Goal: Task Accomplishment & Management: Complete application form

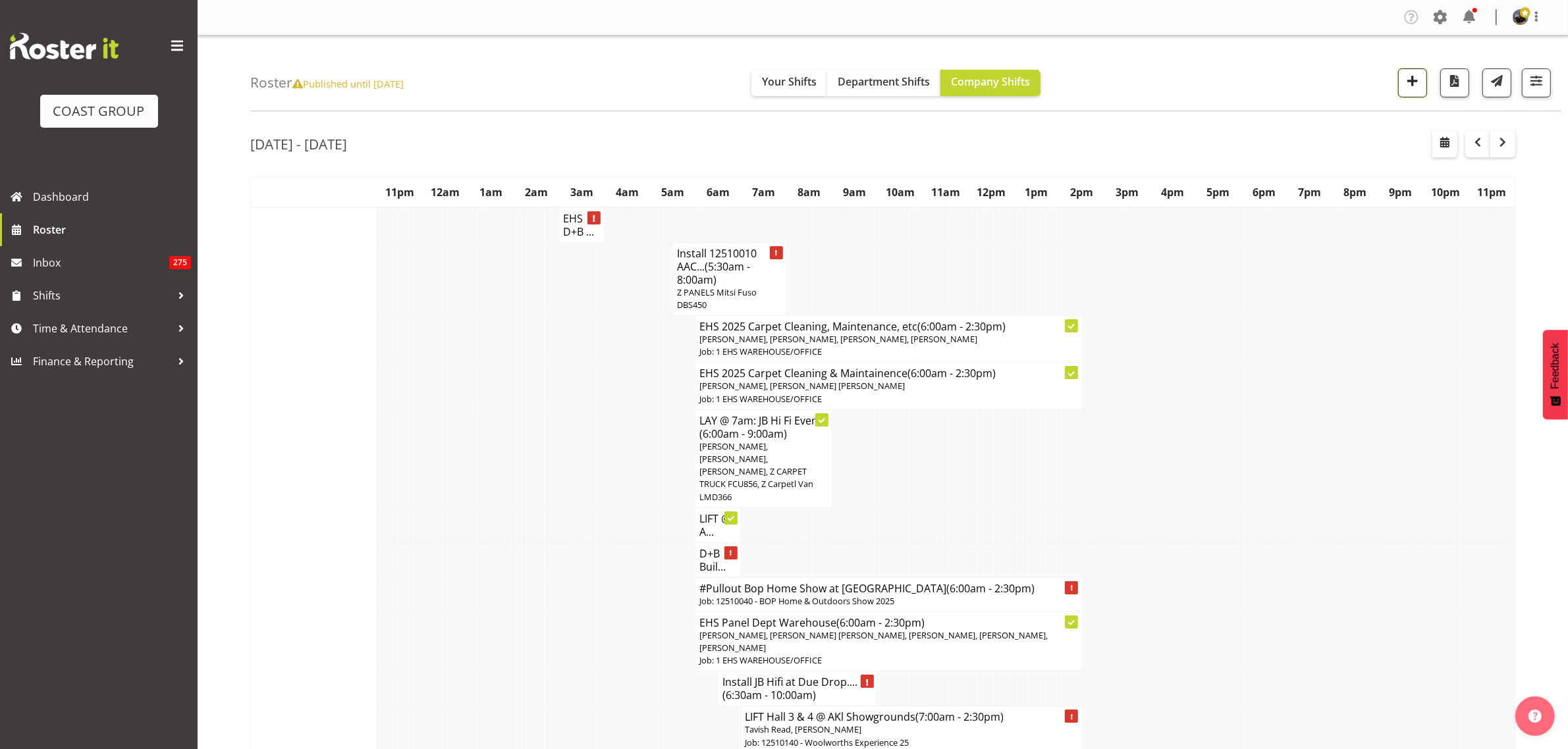
click at [1408, 89] on span "button" at bounding box center [1412, 80] width 17 height 17
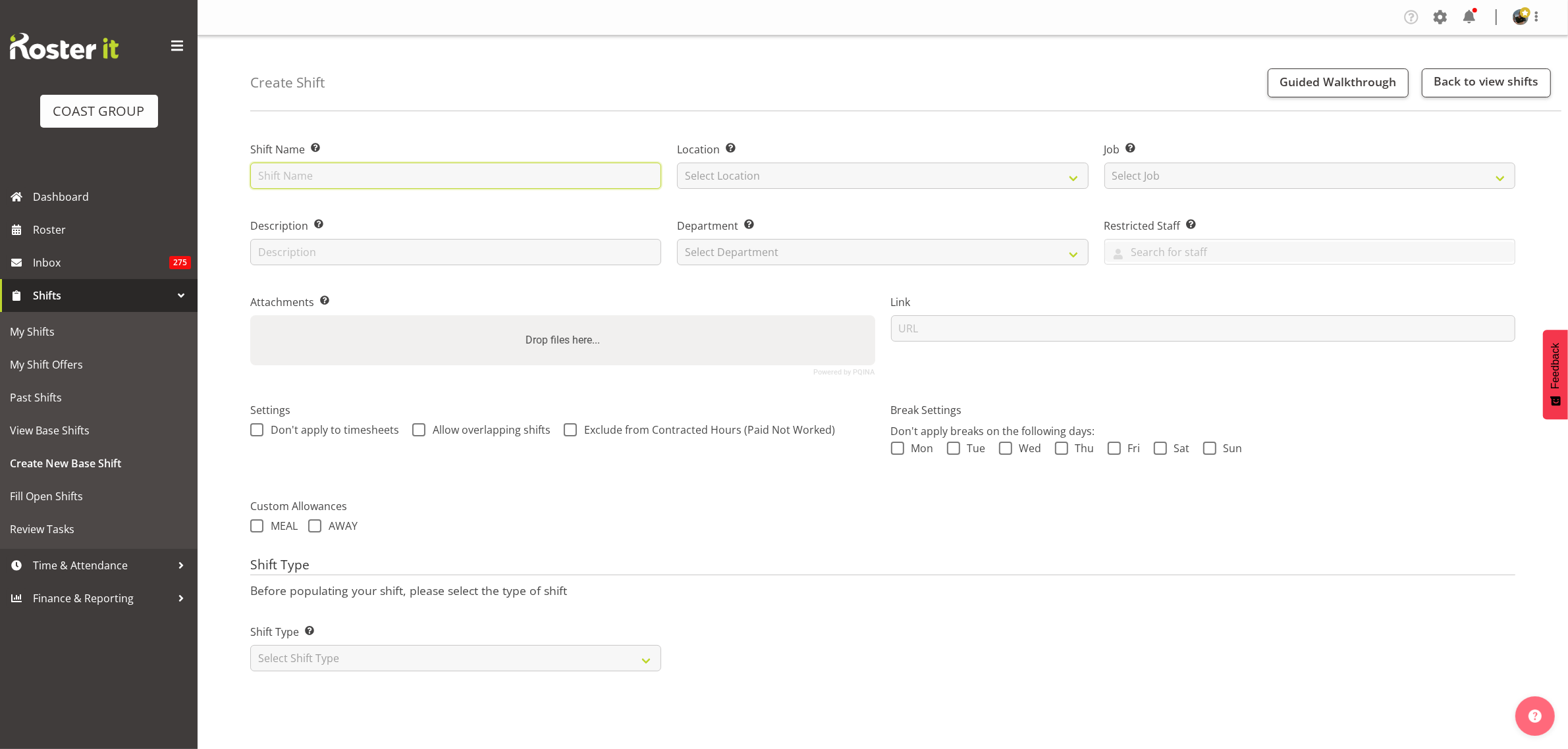
click at [331, 173] on input "text" at bounding box center [455, 175] width 411 height 26
click at [384, 188] on input "Pullout Woolworths" at bounding box center [455, 175] width 411 height 26
type input "Pullout Woolworths"
click at [1077, 180] on select "Select Location EHS RYMER" at bounding box center [882, 175] width 411 height 26
select select "35"
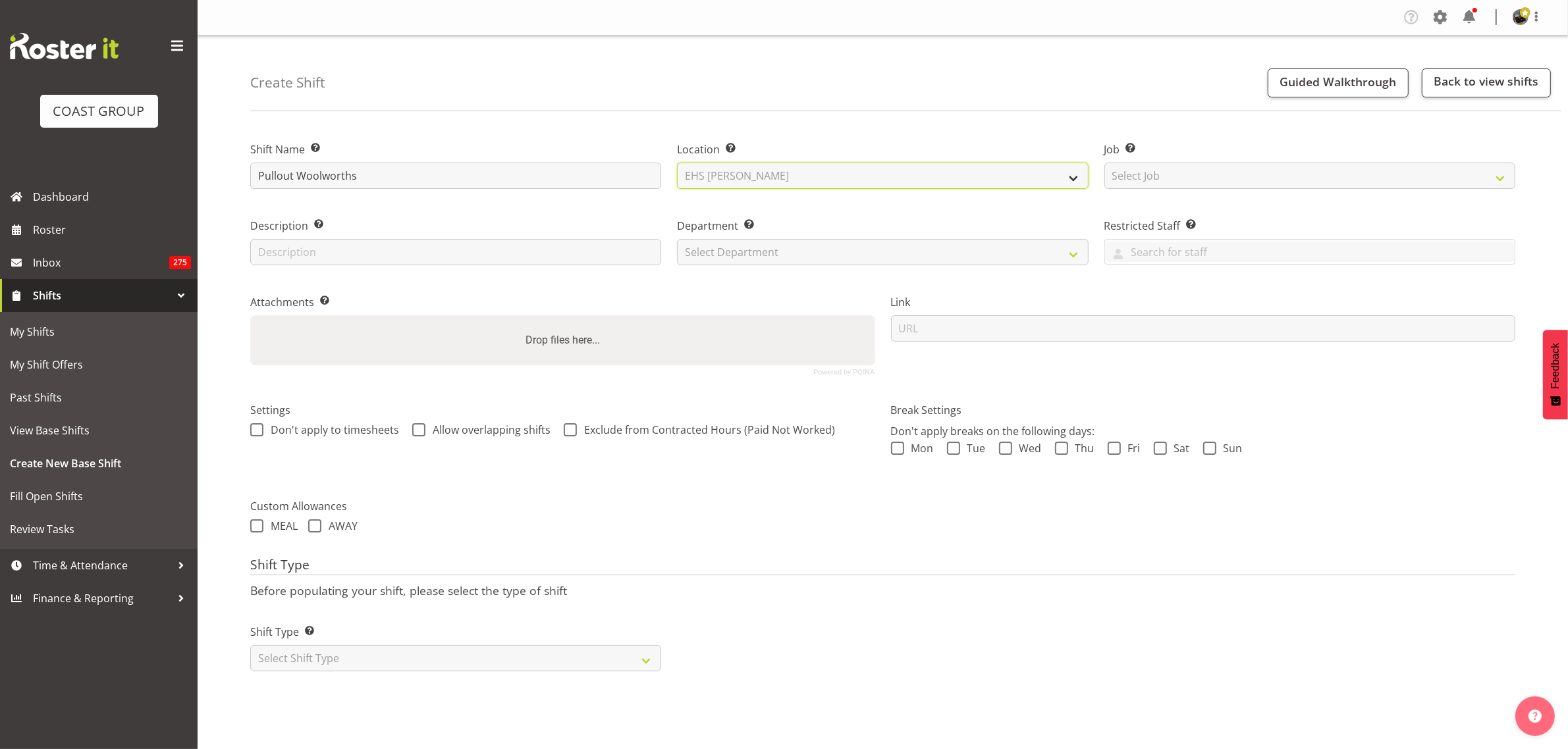
click at [677, 162] on select "Select Location EHS RYMER" at bounding box center [882, 175] width 411 height 26
click at [1502, 178] on select "Select Job Create new job 1 Carlton Events 1 Carlton Hamilton 1 Carlton Welling…" at bounding box center [1309, 175] width 411 height 26
select select "10237"
click at [1104, 162] on select "Select Job Create new job 1 Carlton Events 1 Carlton Hamilton 1 Carlton Welling…" at bounding box center [1309, 175] width 411 height 26
click at [1074, 255] on select "Select Department EHS AKL PANEL EHS AKL CARPET" at bounding box center [882, 252] width 411 height 26
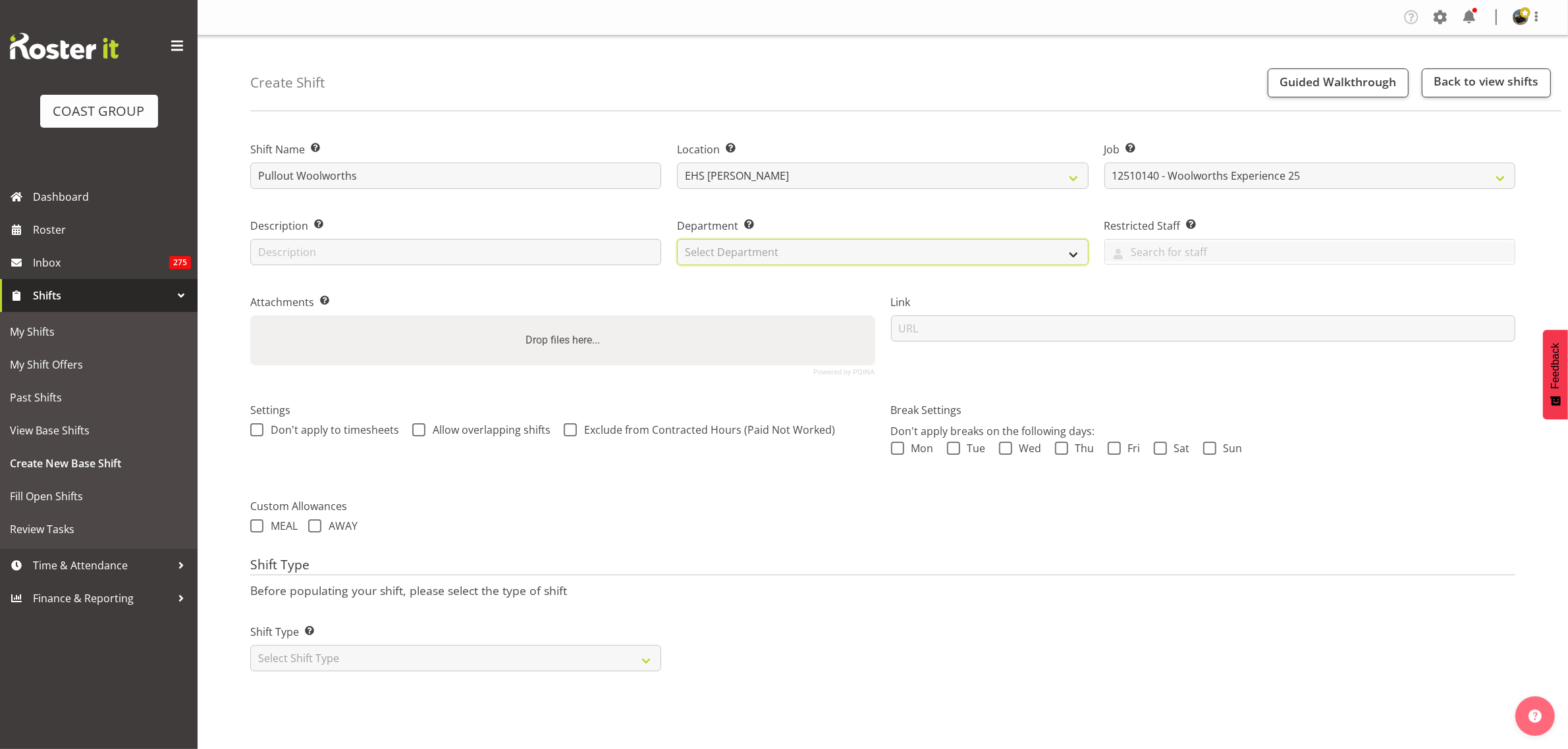
select select "39"
click at [677, 239] on select "Select Department EHS AKL PANEL EHS AKL CARPET" at bounding box center [882, 252] width 411 height 26
click at [646, 662] on select "Select Shift Type One Off Shift Recurring Shift Rotating Shift" at bounding box center [455, 658] width 411 height 26
select select "one_off"
click at [250, 647] on select "Select Shift Type One Off Shift Recurring Shift Rotating Shift" at bounding box center [455, 658] width 411 height 26
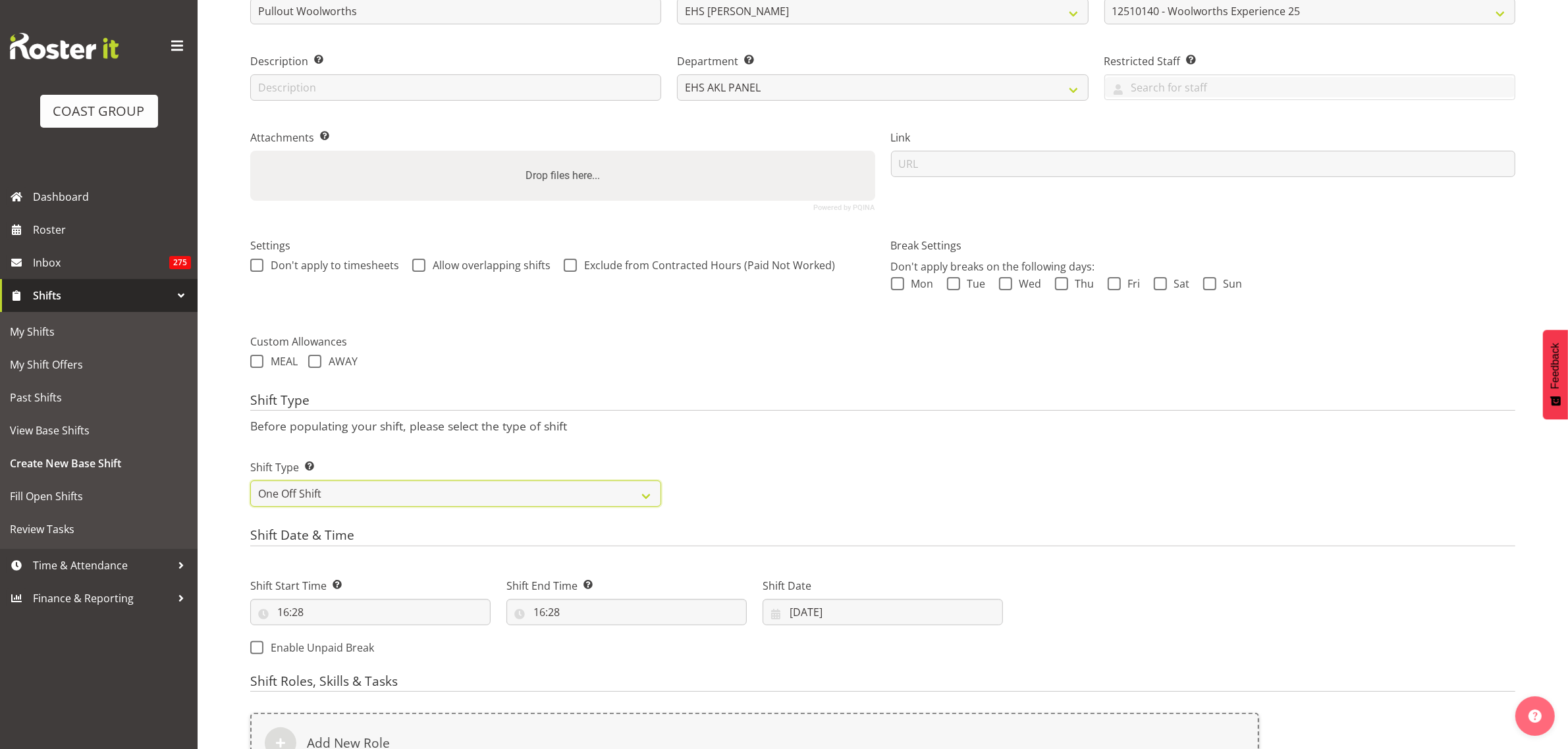
scroll to position [247, 0]
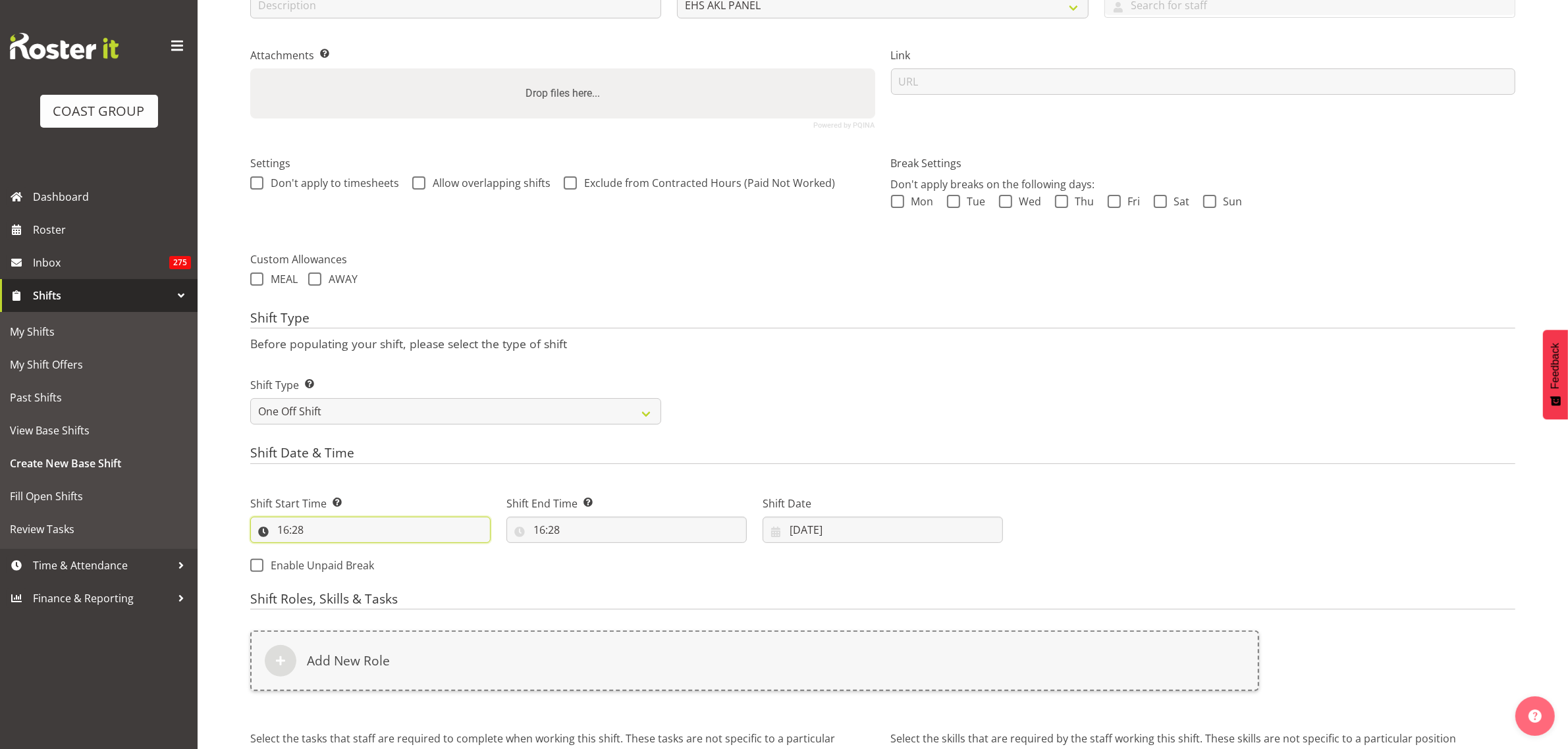
click at [364, 524] on input "16:28" at bounding box center [370, 530] width 240 height 26
click at [337, 564] on select "00 01 02 03 04 05 06 07 08 09 10 11 12 13 14 15 16 17 18 19 20 21 22 23" at bounding box center [340, 564] width 30 height 26
click at [336, 567] on select "00 01 02 03 04 05 06 07 08 09 10 11 12 13 14 15 16 17 18 19 20 21 22 23" at bounding box center [340, 564] width 30 height 26
click at [337, 567] on select "00 01 02 03 04 05 06 07 08 09 10 11 12 13 14 15 16 17 18 19 20 21 22 23" at bounding box center [340, 564] width 30 height 26
select select "14"
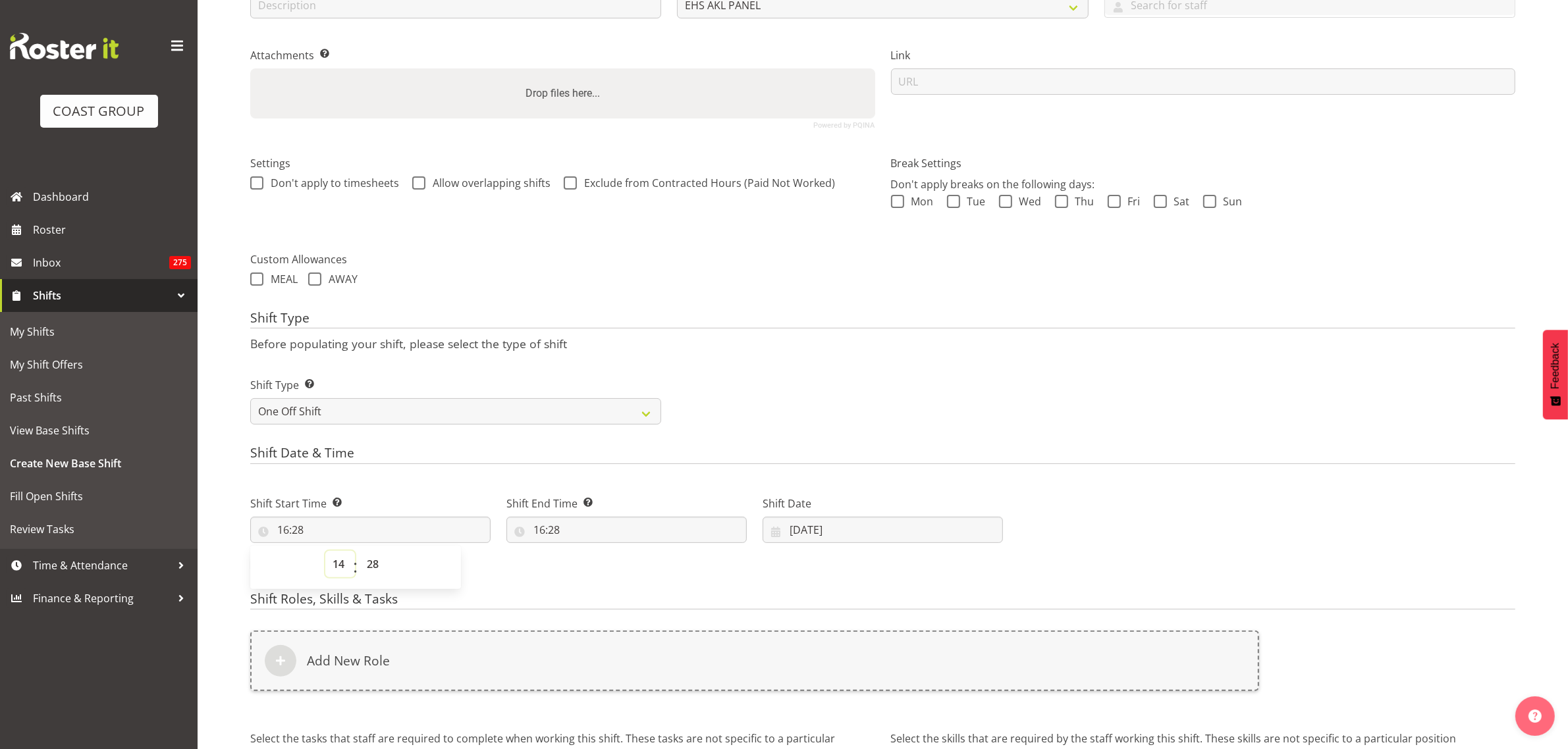
click at [325, 552] on select "00 01 02 03 04 05 06 07 08 09 10 11 12 13 14 15 16 17 18 19 20 21 22 23" at bounding box center [340, 564] width 30 height 26
type input "14:28"
click at [370, 561] on select "00 01 02 03 04 05 06 07 08 09 10 11 12 13 14 15 16 17 18 19 20 21 22 23 24 25 2…" at bounding box center [374, 564] width 30 height 26
select select "30"
click at [359, 552] on select "00 01 02 03 04 05 06 07 08 09 10 11 12 13 14 15 16 17 18 19 20 21 22 23 24 25 2…" at bounding box center [374, 564] width 30 height 26
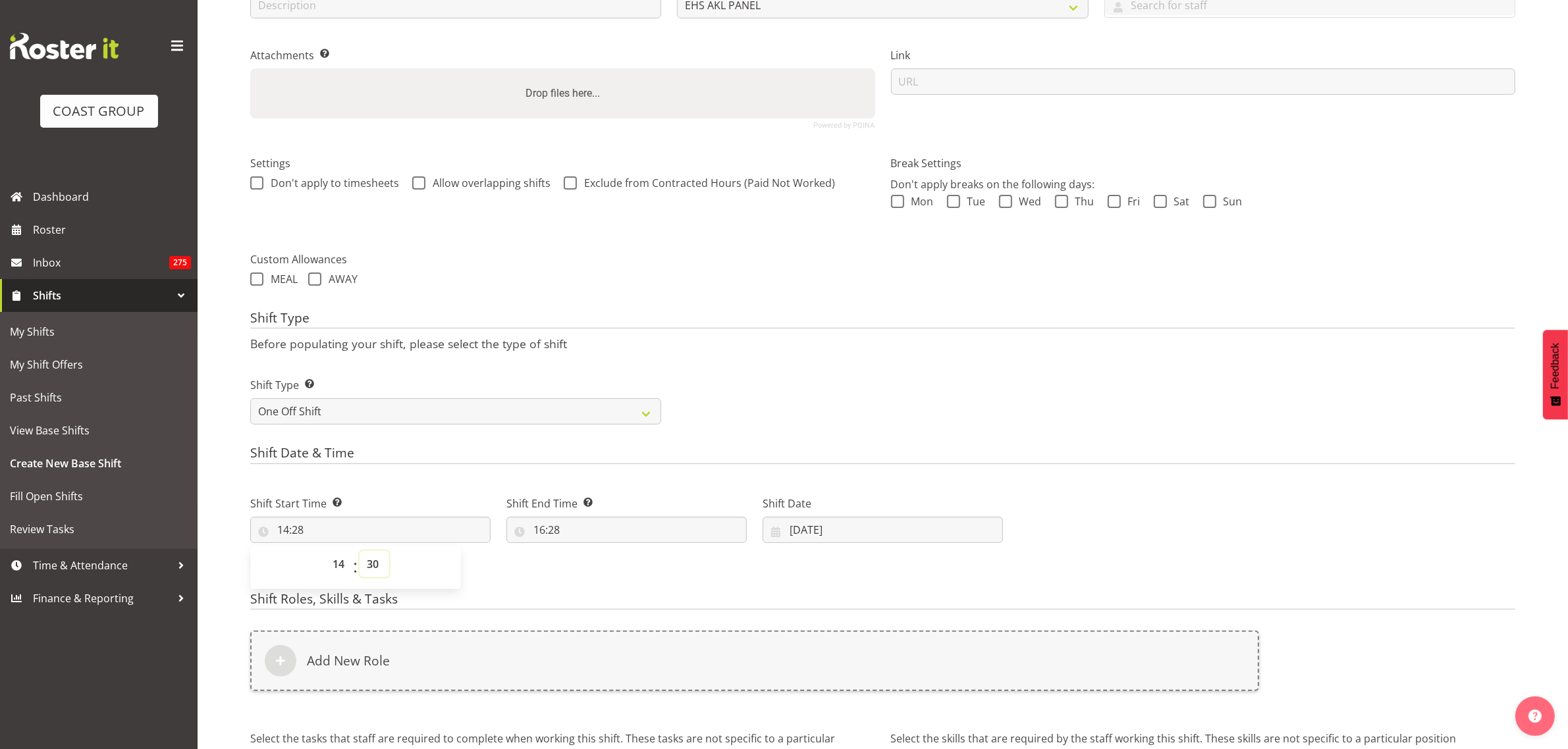
type input "14:30"
click at [622, 534] on input "16:28" at bounding box center [626, 530] width 240 height 26
click at [627, 563] on select "00 01 02 03 04 05 06 07 08 09 10 11 12 13 14 15 16 17 18 19 20 21 22 23 24 25 2…" at bounding box center [630, 564] width 30 height 26
select select "30"
click at [616, 552] on select "00 01 02 03 04 05 06 07 08 09 10 11 12 13 14 15 16 17 18 19 20 21 22 23 24 25 2…" at bounding box center [630, 564] width 30 height 26
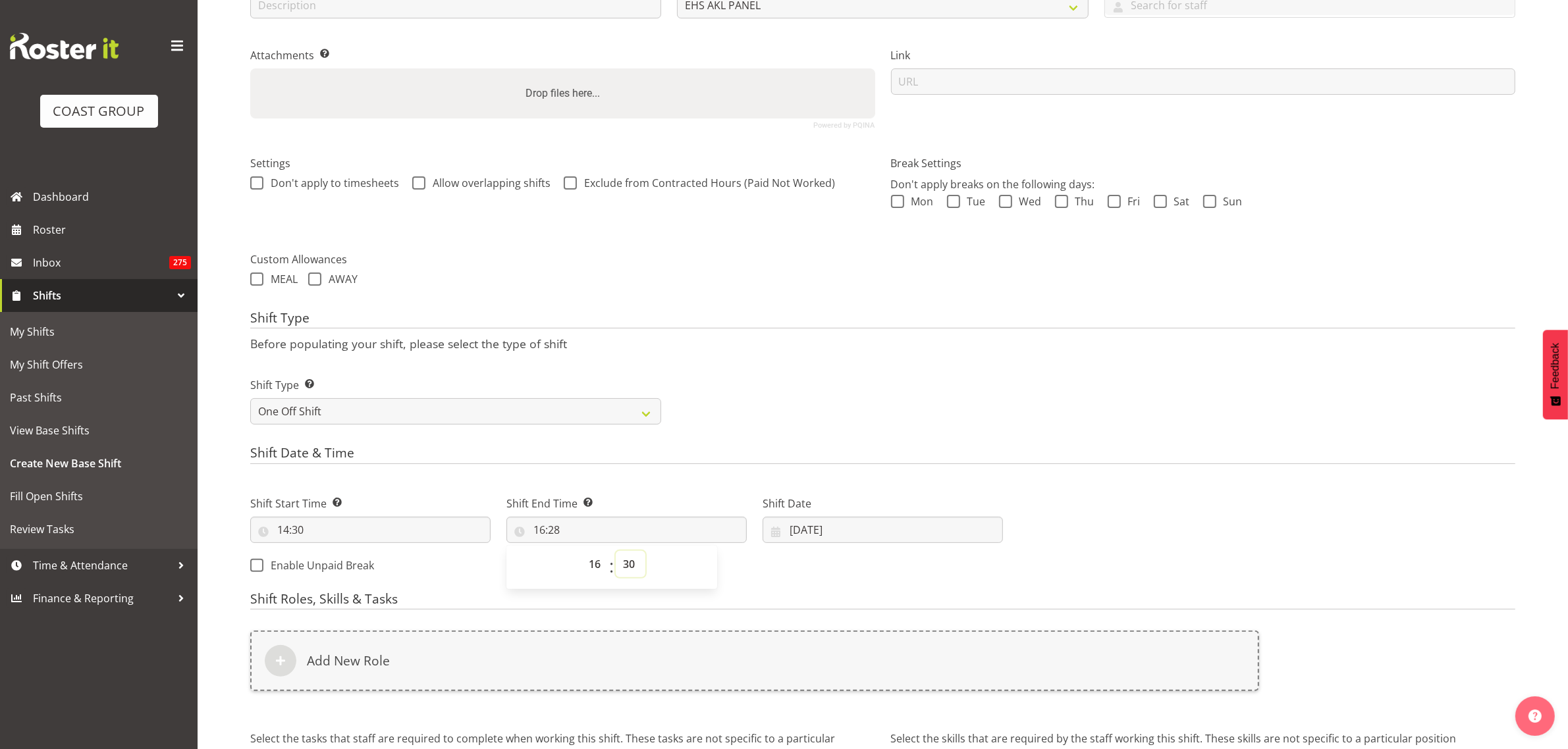
type input "16:30"
click at [920, 531] on input "09/10/2025" at bounding box center [882, 530] width 240 height 26
click at [1156, 531] on div "Next Shifts" at bounding box center [1266, 531] width 512 height 107
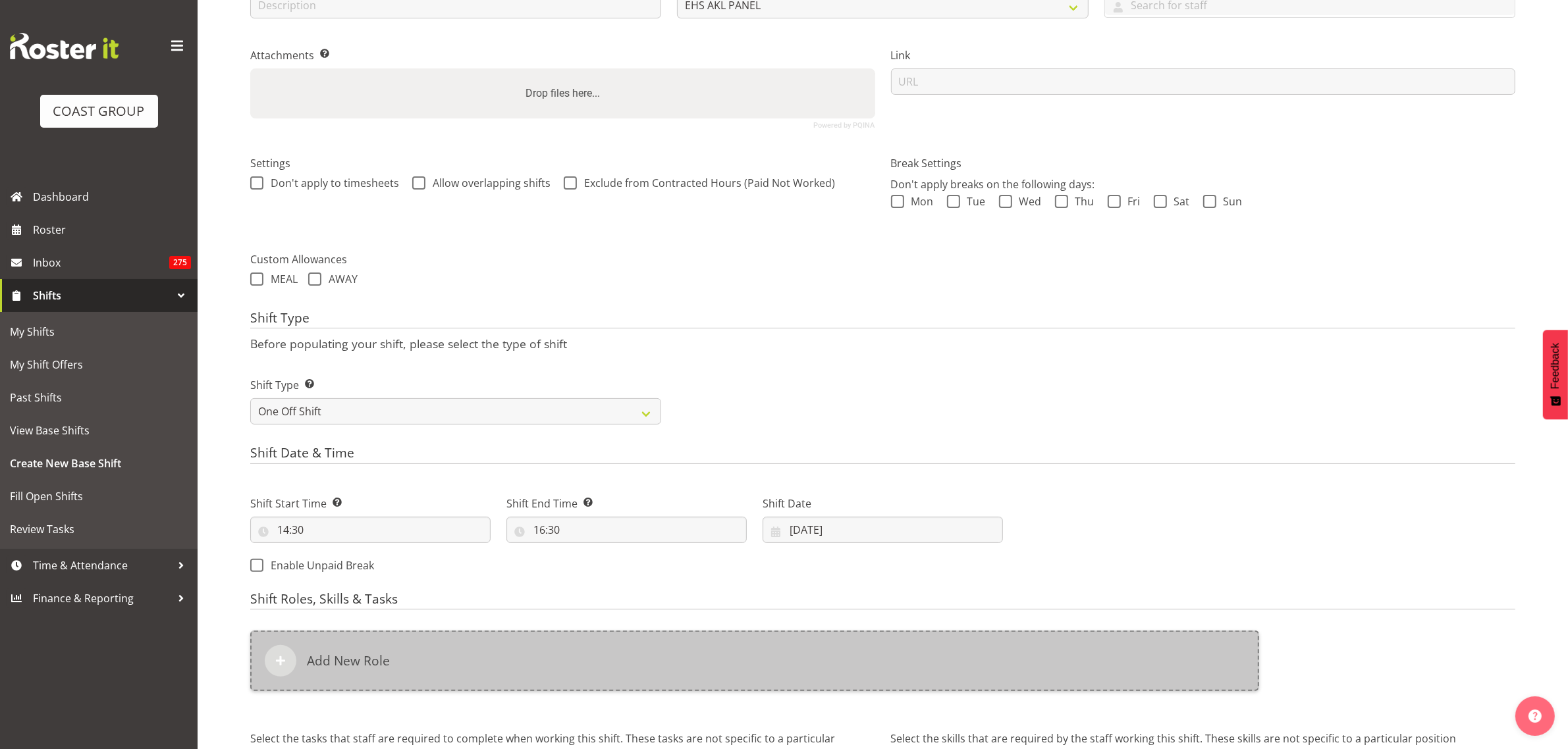
click at [636, 648] on div "Add New Role" at bounding box center [755, 660] width 1009 height 60
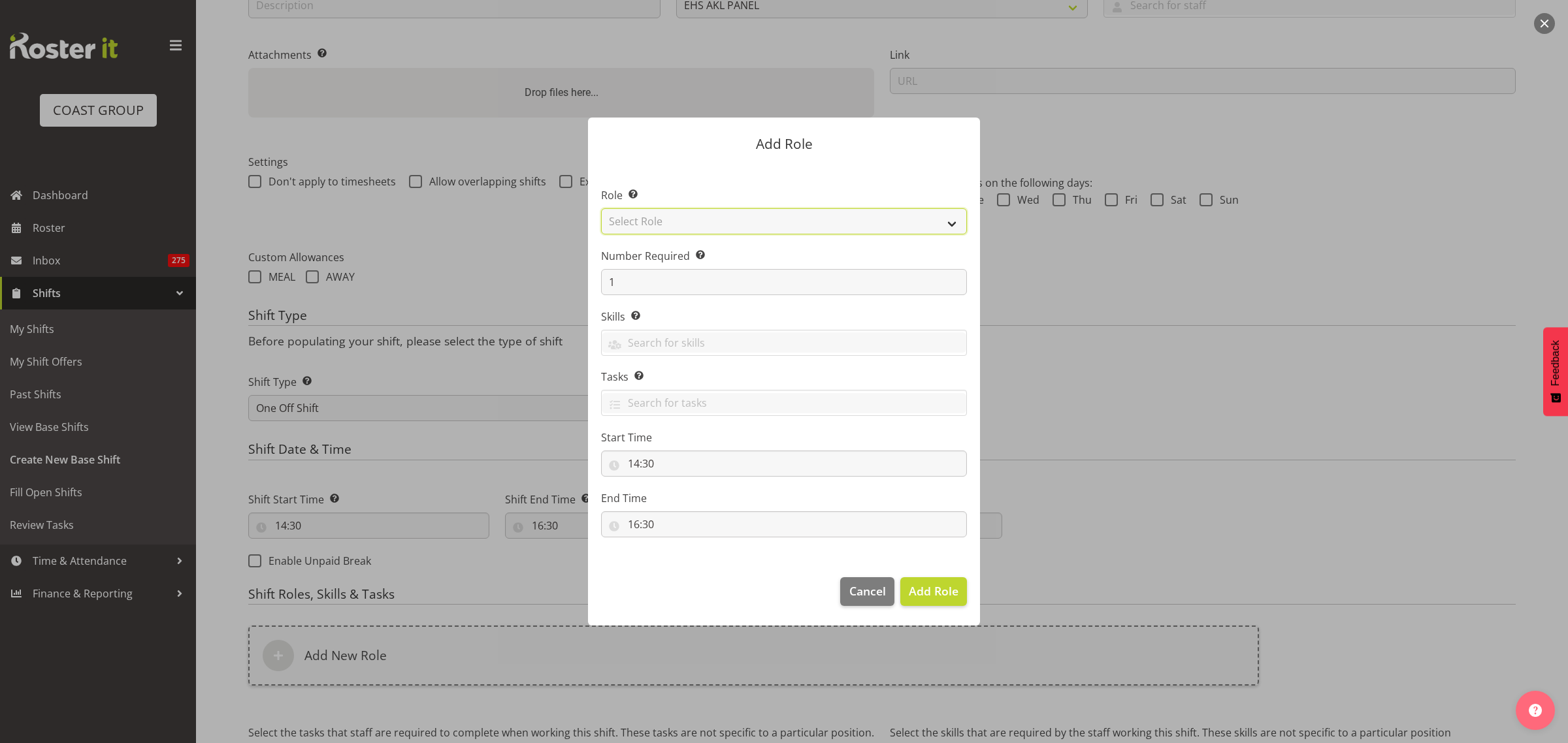
click at [952, 226] on select "Select Role ACCOUNT MANAGER ACCOUNT MANAGER DW ACCOUNTS AKL DIANNA VEHICLES AKL…" at bounding box center [784, 221] width 366 height 26
select select "188"
click at [601, 208] on select "Select Role ACCOUNT MANAGER ACCOUNT MANAGER DW ACCOUNTS AKL DIANNA VEHICLES AKL…" at bounding box center [784, 221] width 366 height 26
click at [663, 284] on input "1" at bounding box center [784, 282] width 366 height 26
type input "2"
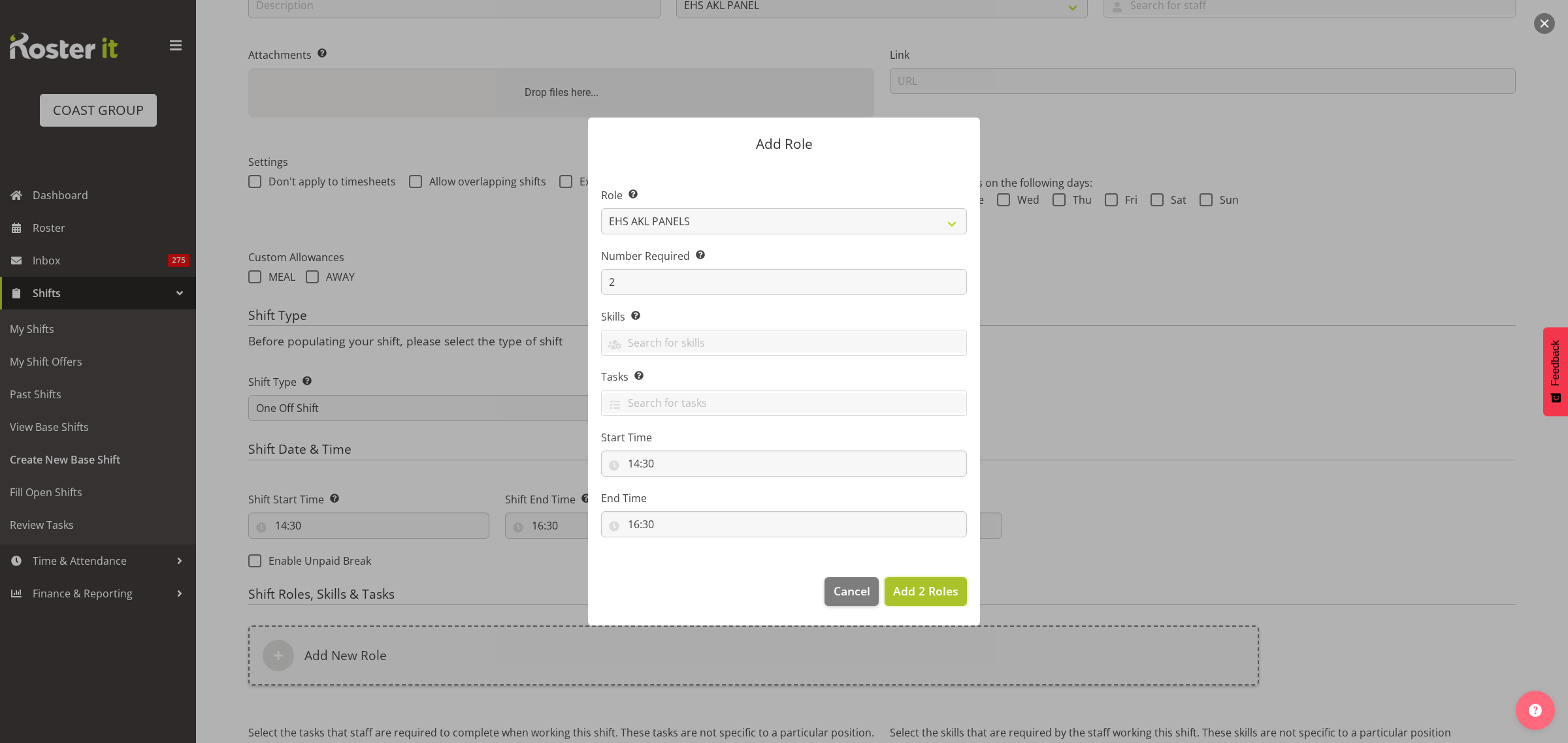
click at [926, 589] on span "Add 2 Roles" at bounding box center [926, 591] width 65 height 16
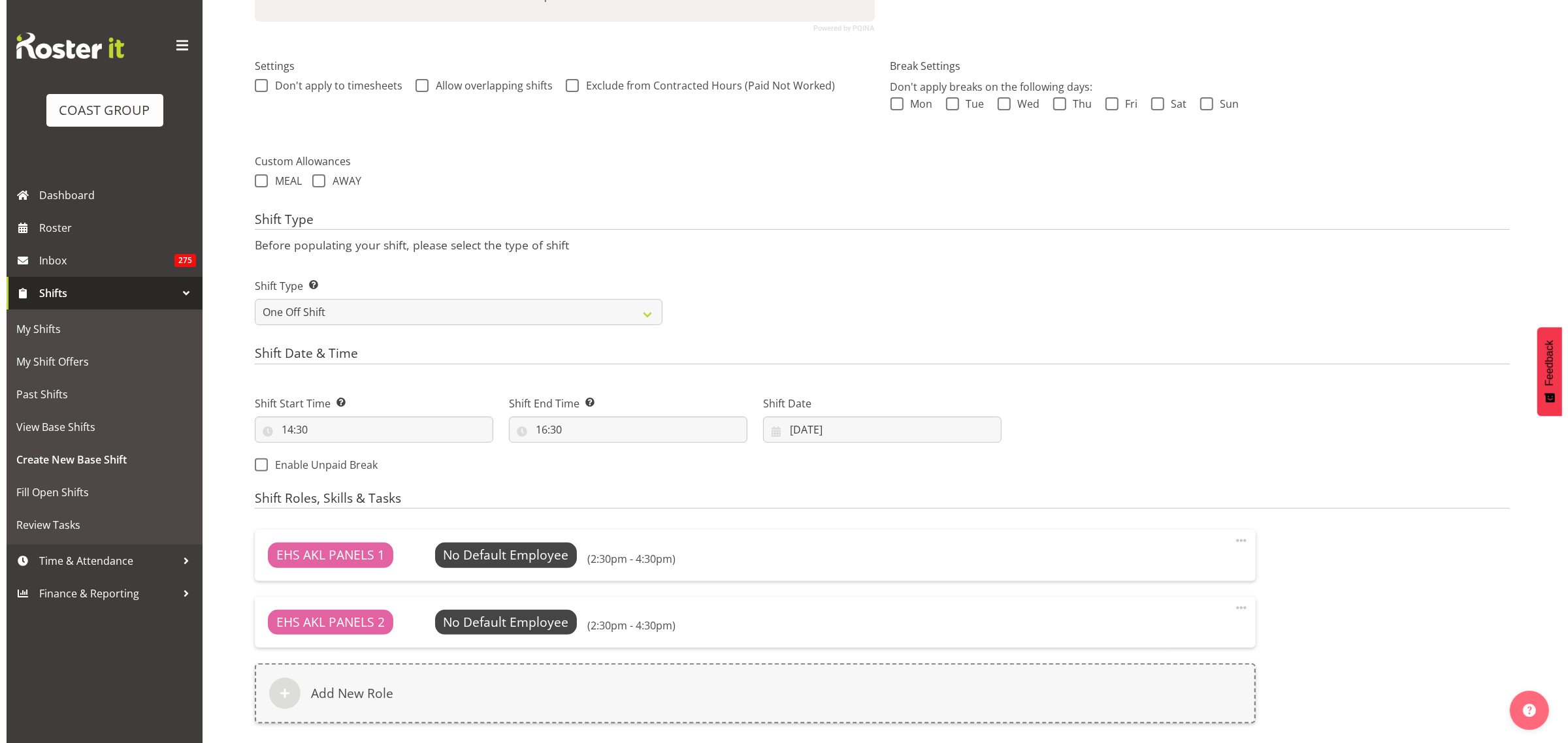
scroll to position [490, 0]
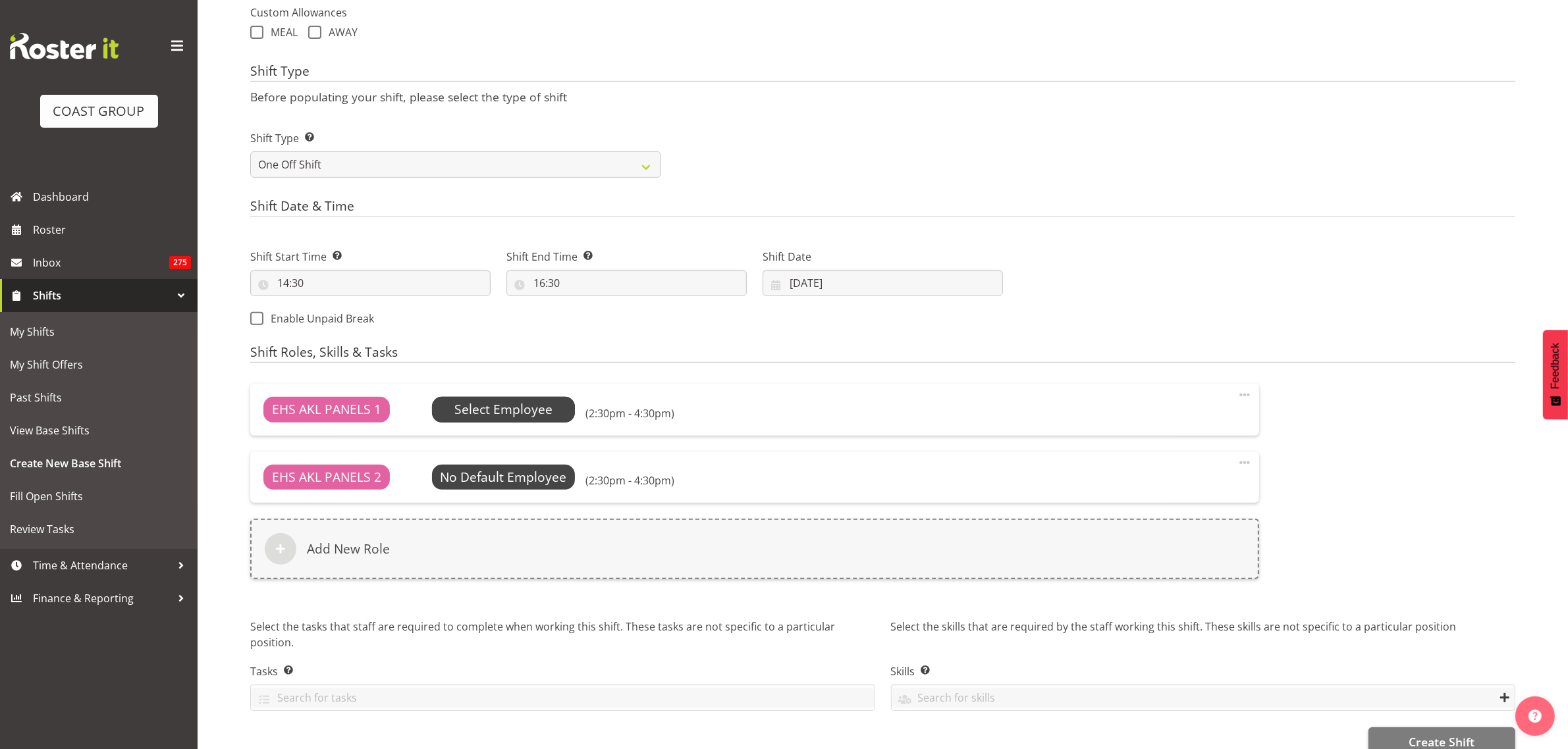
click at [525, 409] on span "Select Employee" at bounding box center [504, 410] width 98 height 19
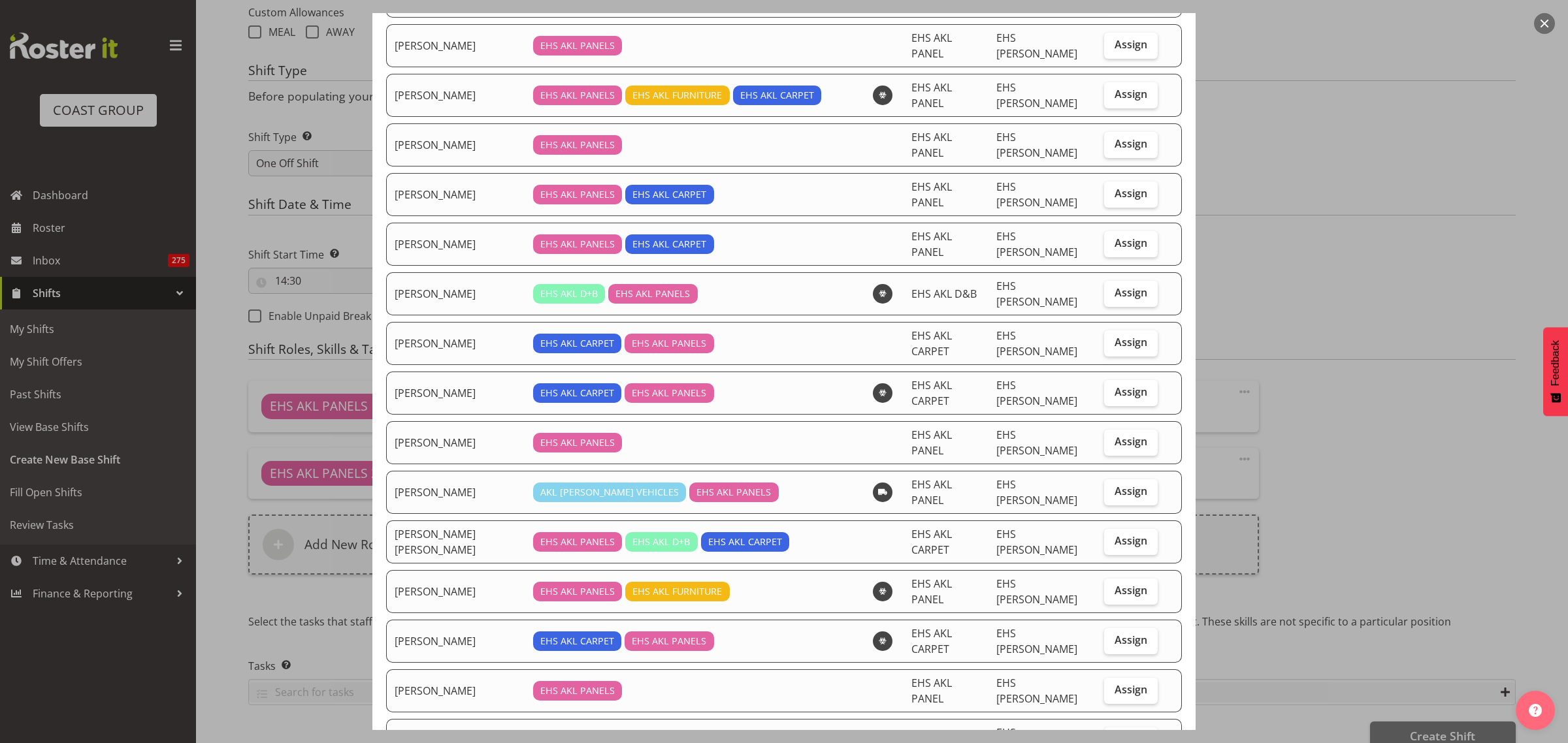
scroll to position [408, 0]
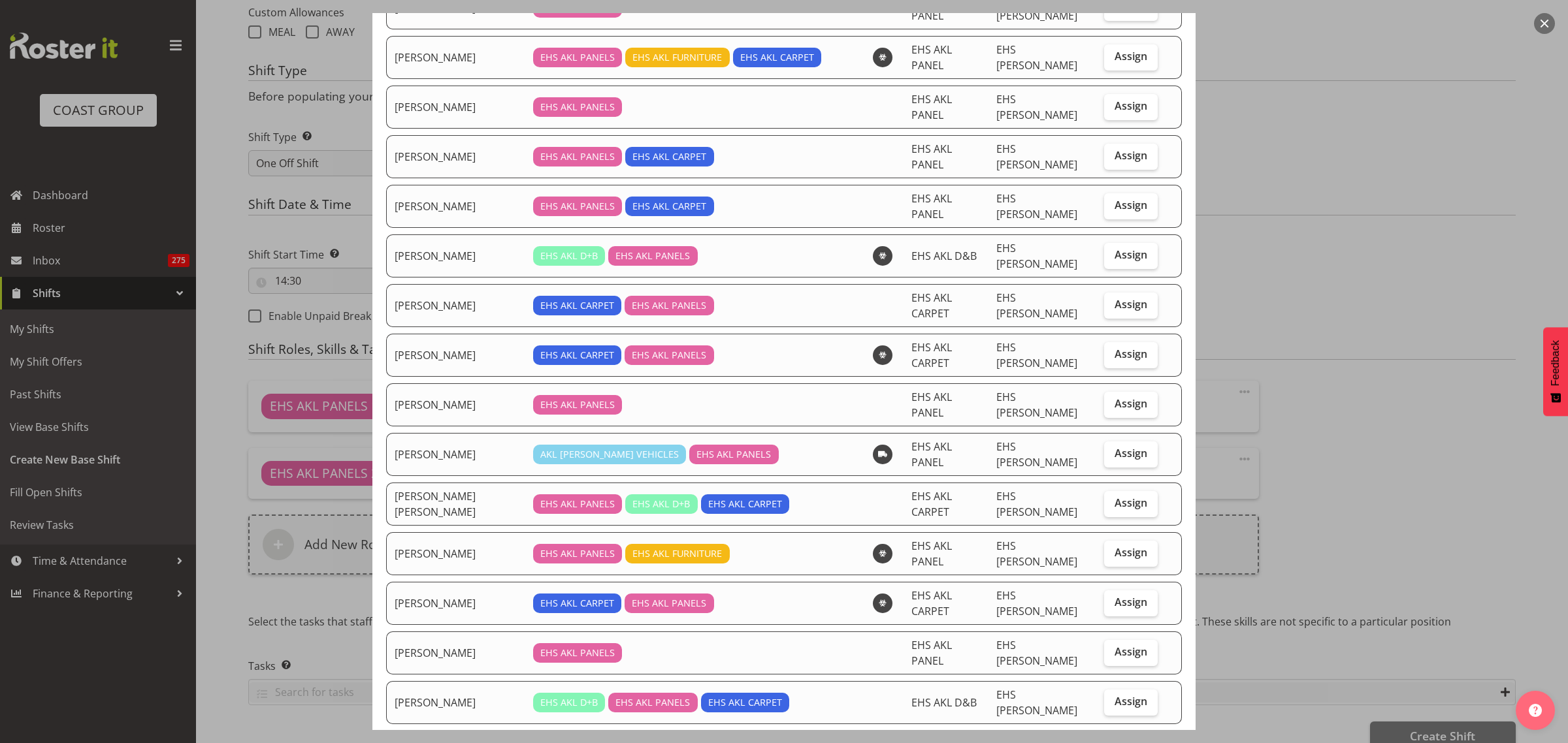
click at [1115, 743] on span "Assign" at bounding box center [1131, 751] width 33 height 13
click at [1106, 743] on input "Assign" at bounding box center [1108, 751] width 8 height 8
checkbox input "true"
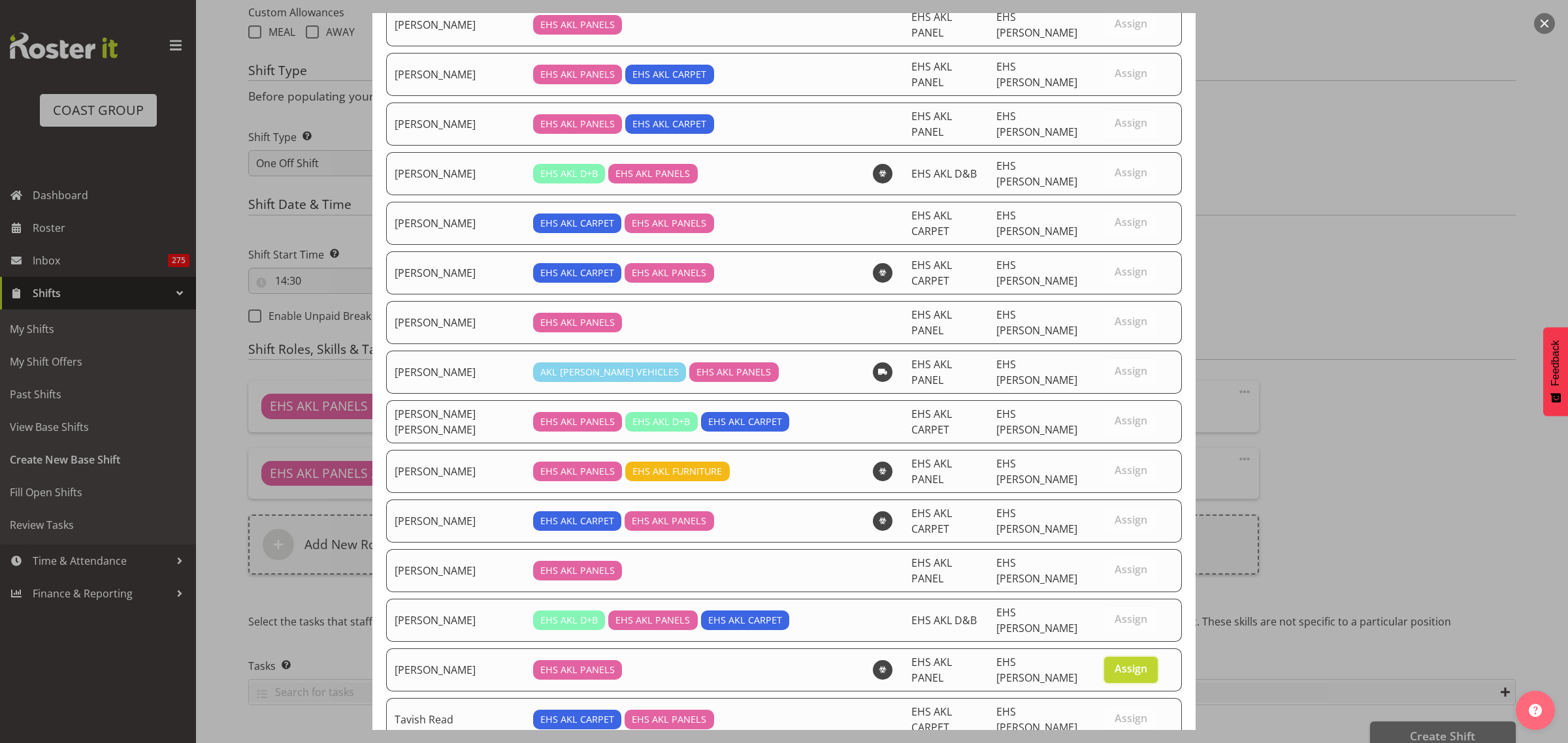
scroll to position [519, 0]
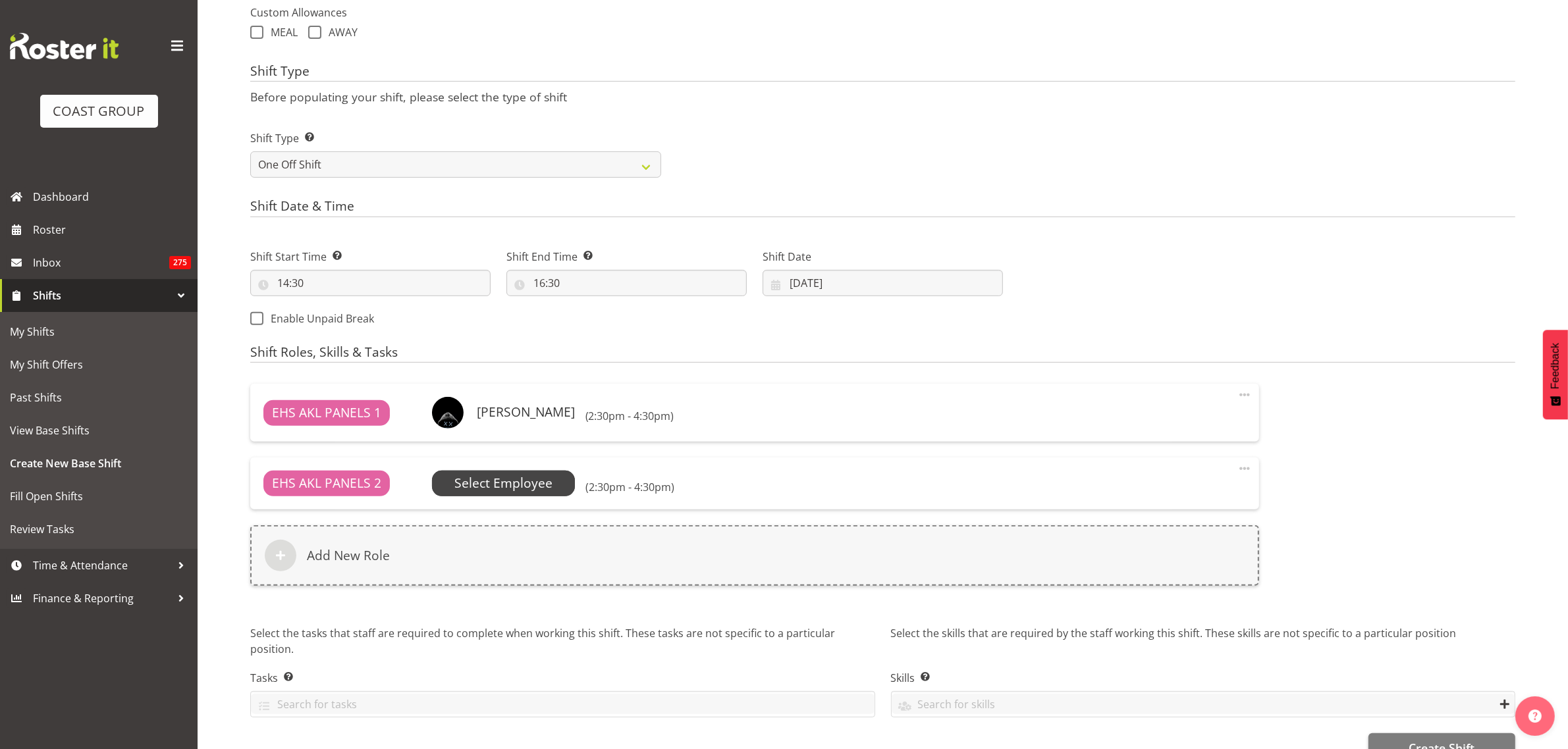
click at [537, 488] on span "Select Employee" at bounding box center [504, 484] width 98 height 19
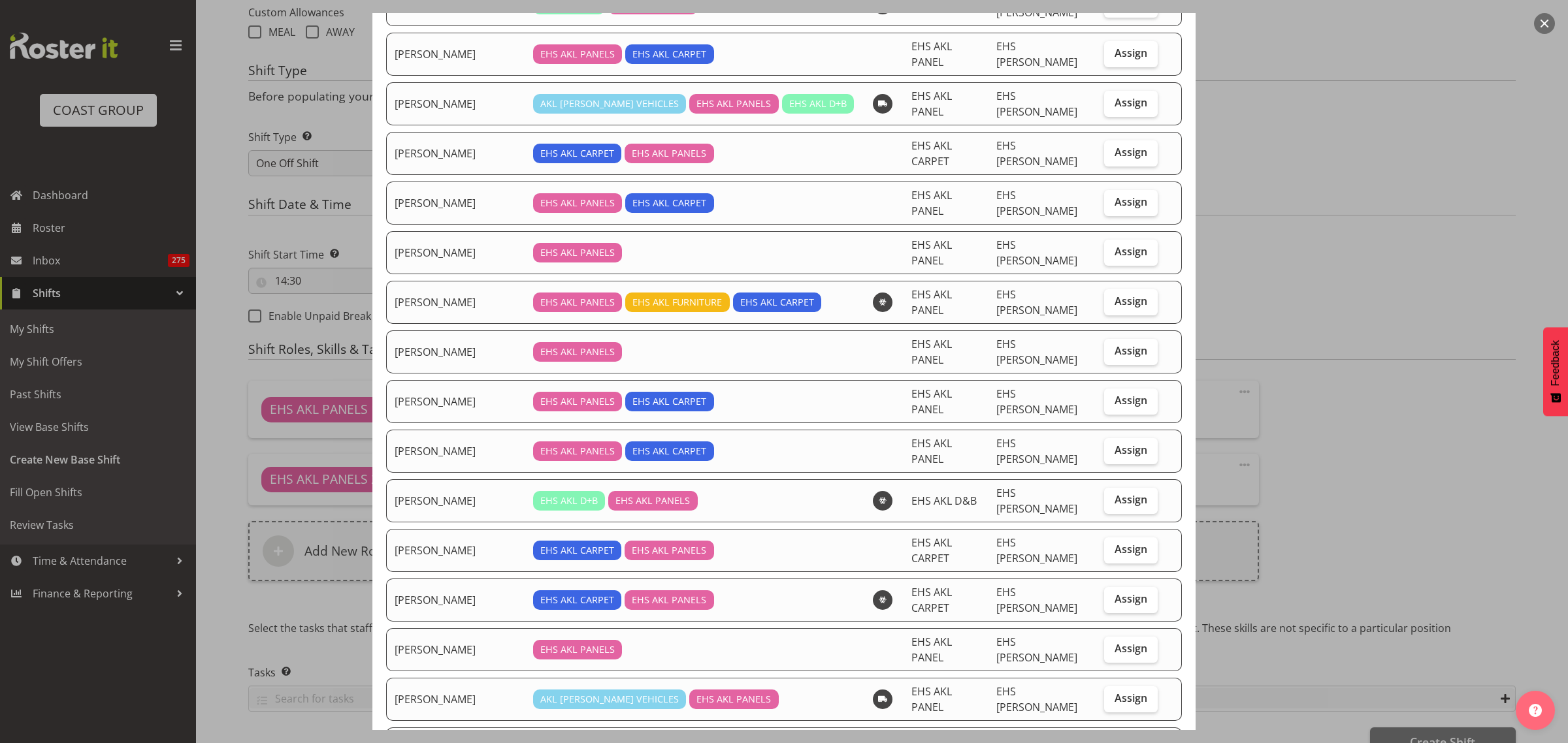
scroll to position [245, 0]
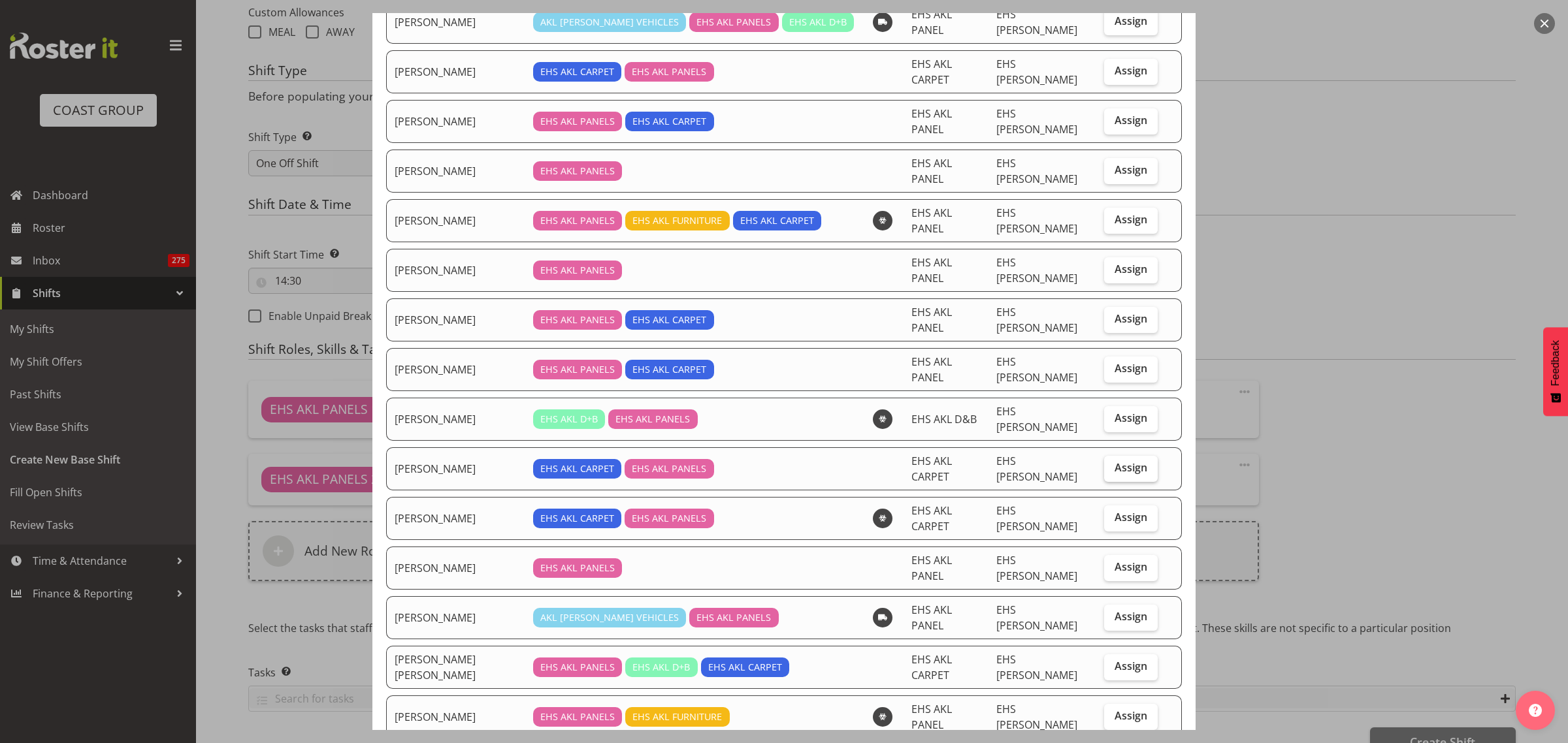
drag, startPoint x: 1124, startPoint y: 415, endPoint x: 1118, endPoint y: 439, distance: 24.7
click at [1124, 461] on span "Assign" at bounding box center [1131, 468] width 33 height 13
click at [1113, 464] on input "Assign" at bounding box center [1108, 467] width 8 height 8
checkbox input "true"
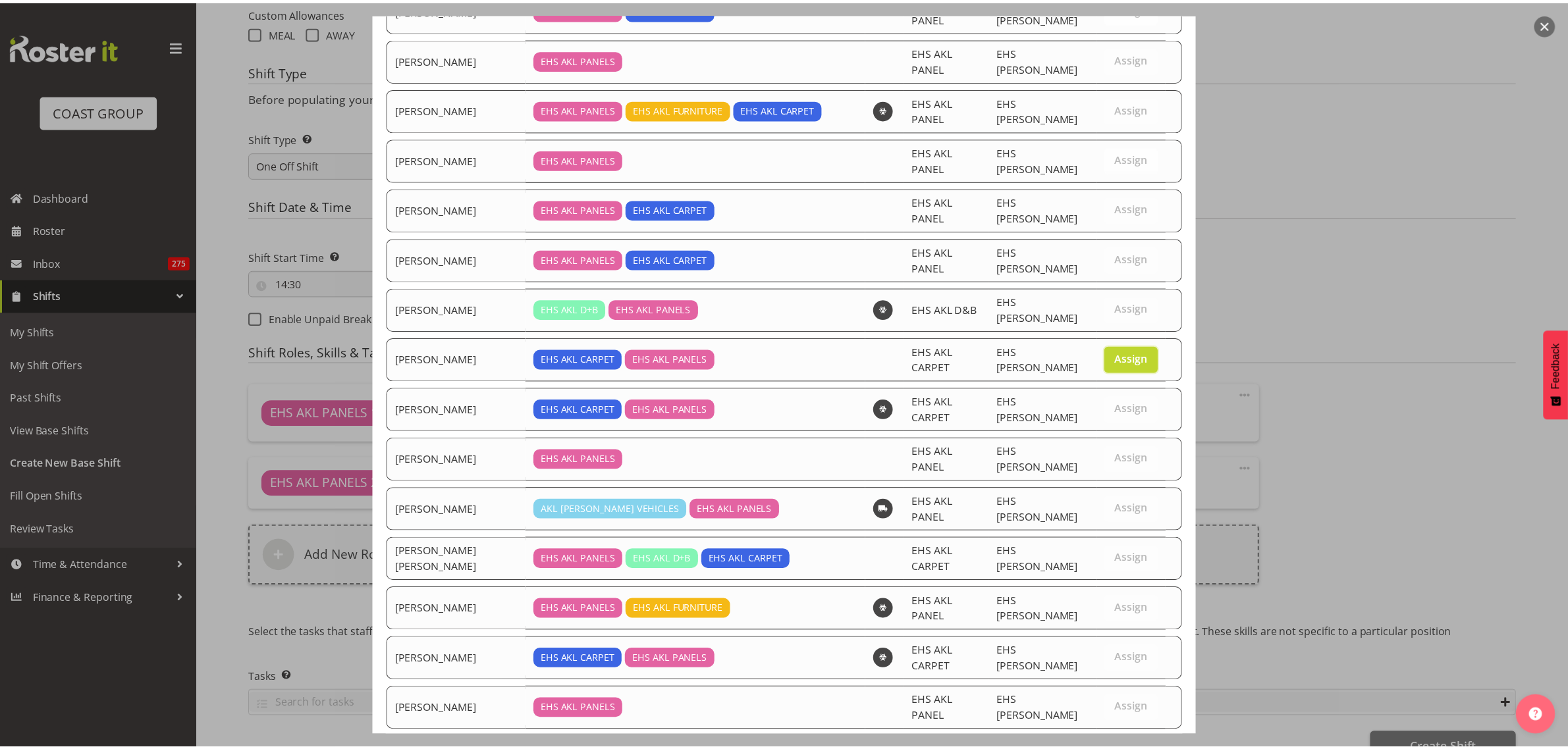
scroll to position [478, 0]
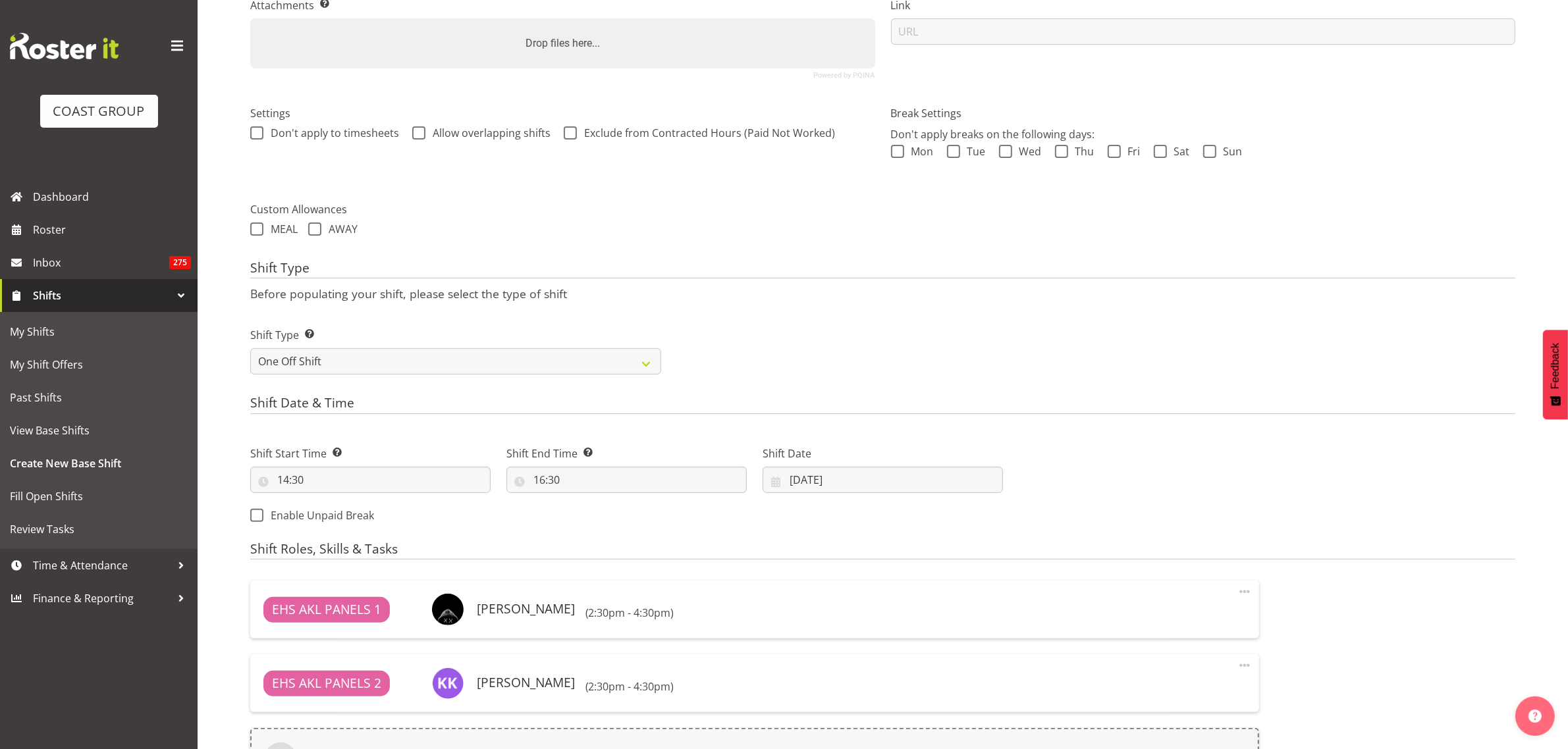
scroll to position [537, 0]
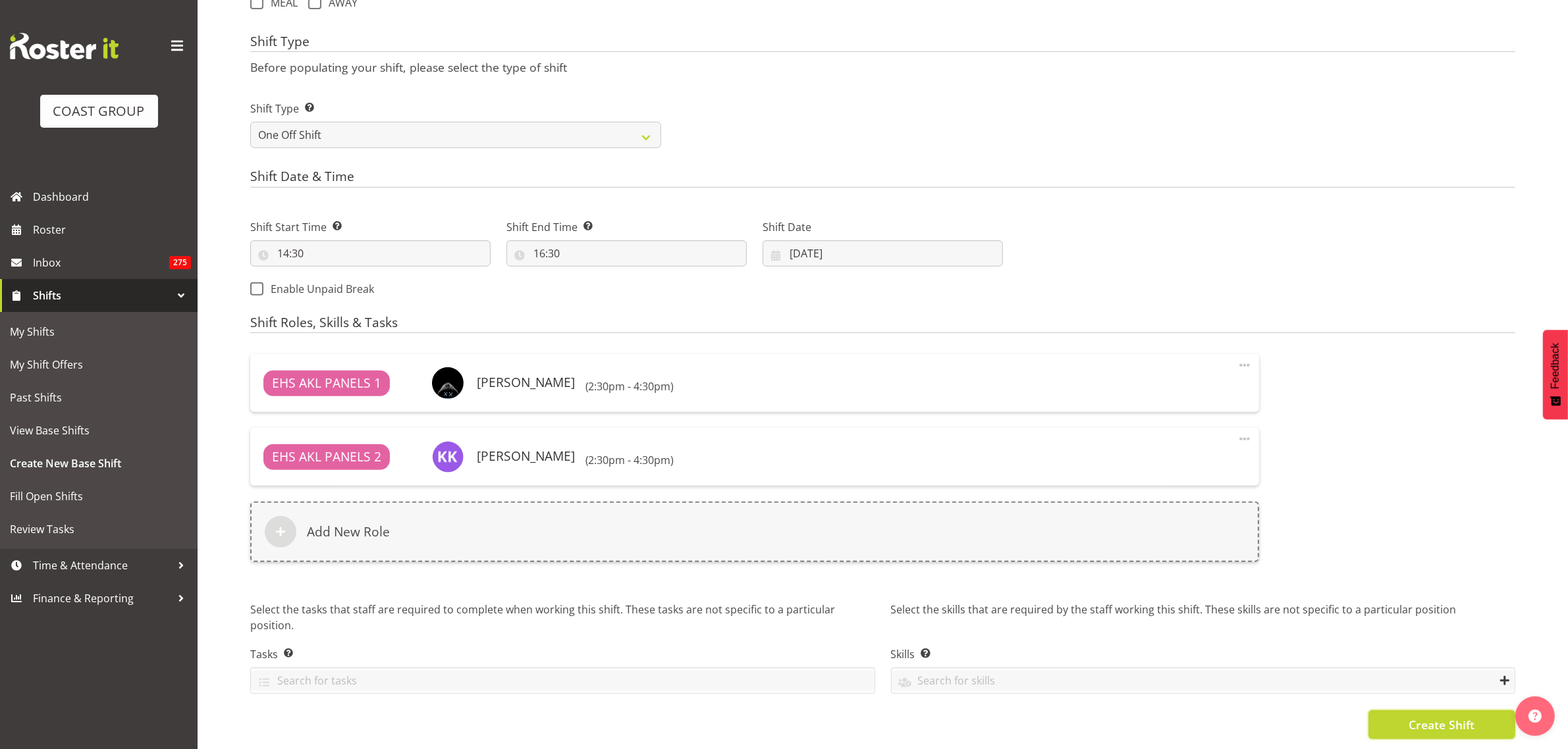
click at [1420, 716] on span "Create Shift" at bounding box center [1441, 724] width 66 height 17
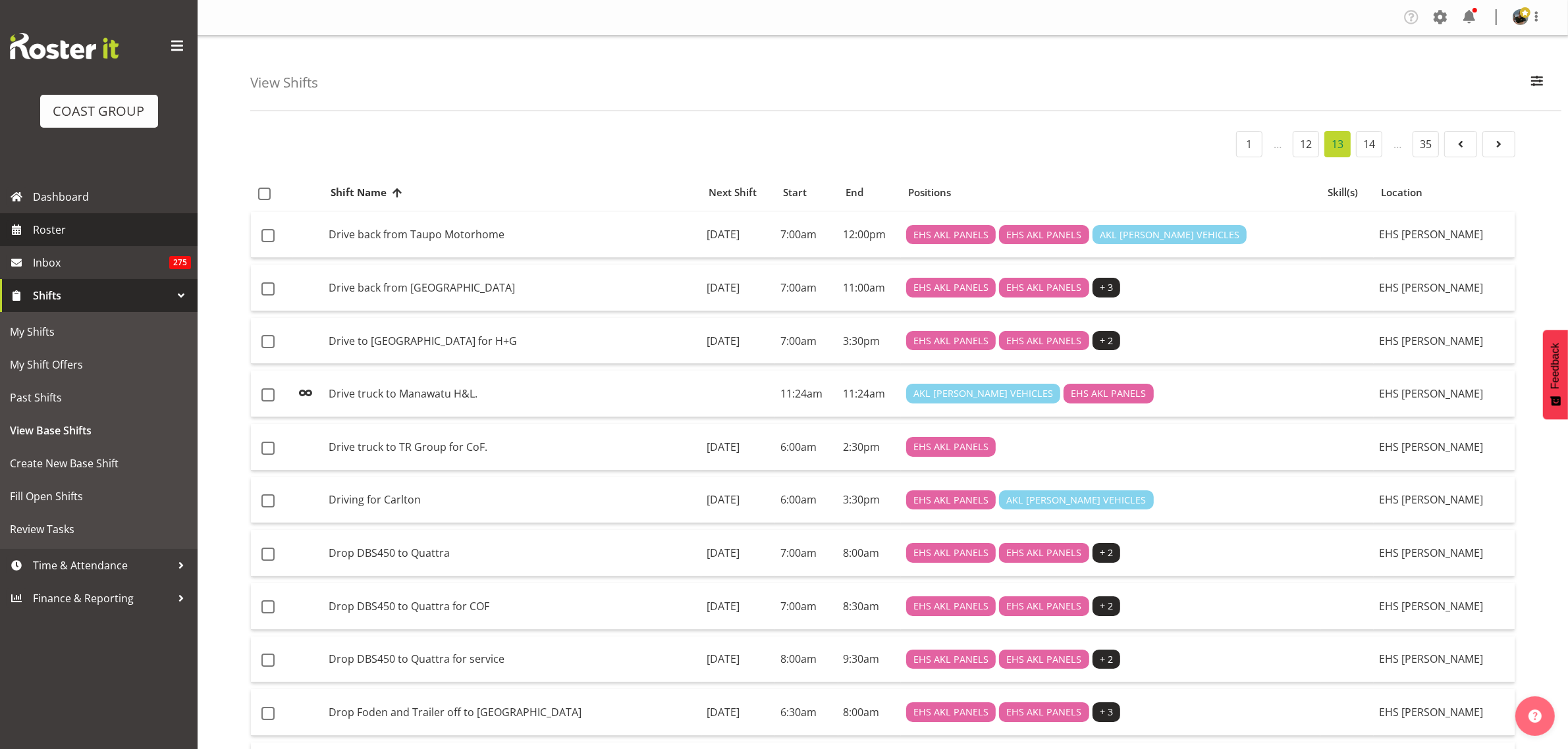
click at [54, 229] on span "Roster" at bounding box center [112, 230] width 158 height 20
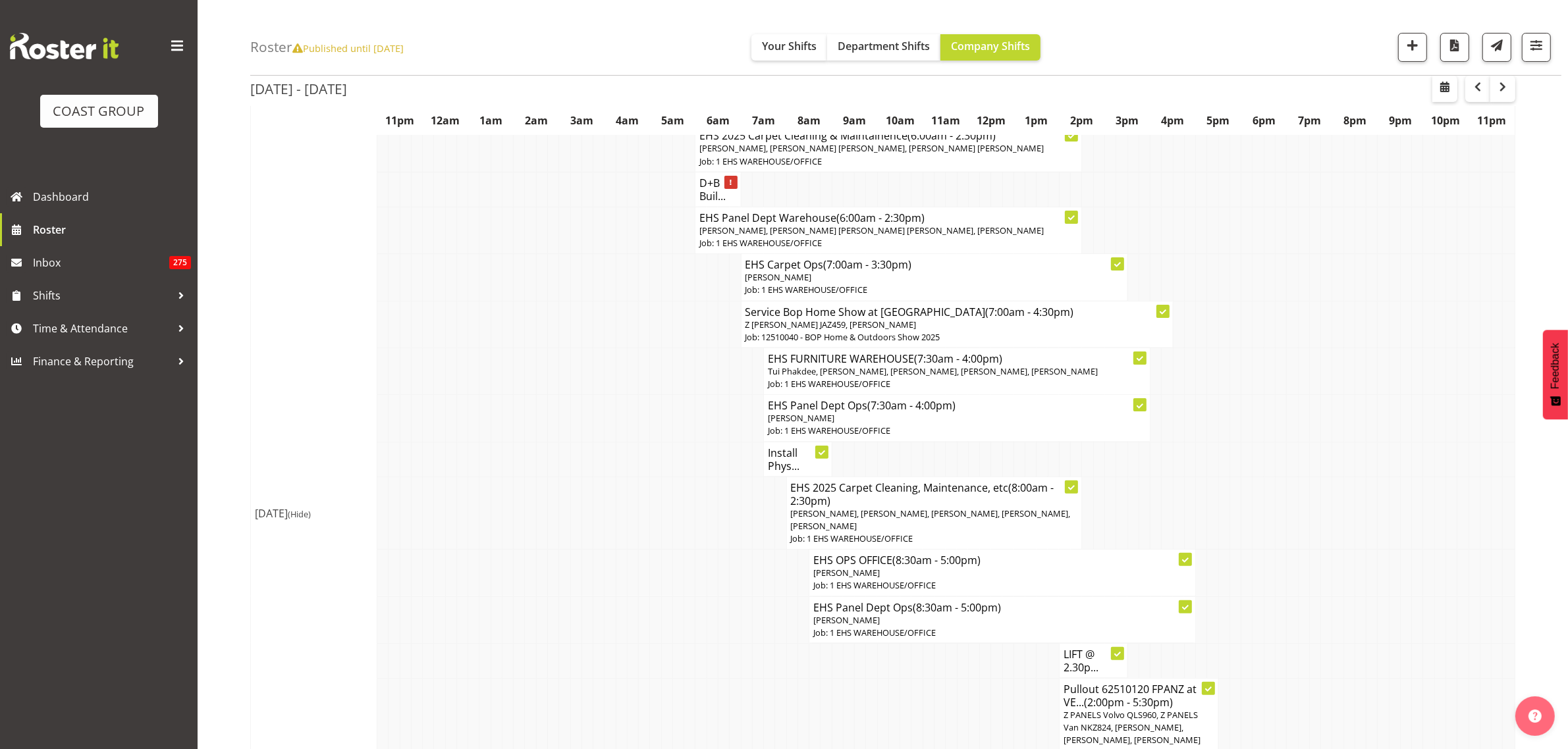
scroll to position [329, 0]
